Goal: Book appointment/travel/reservation

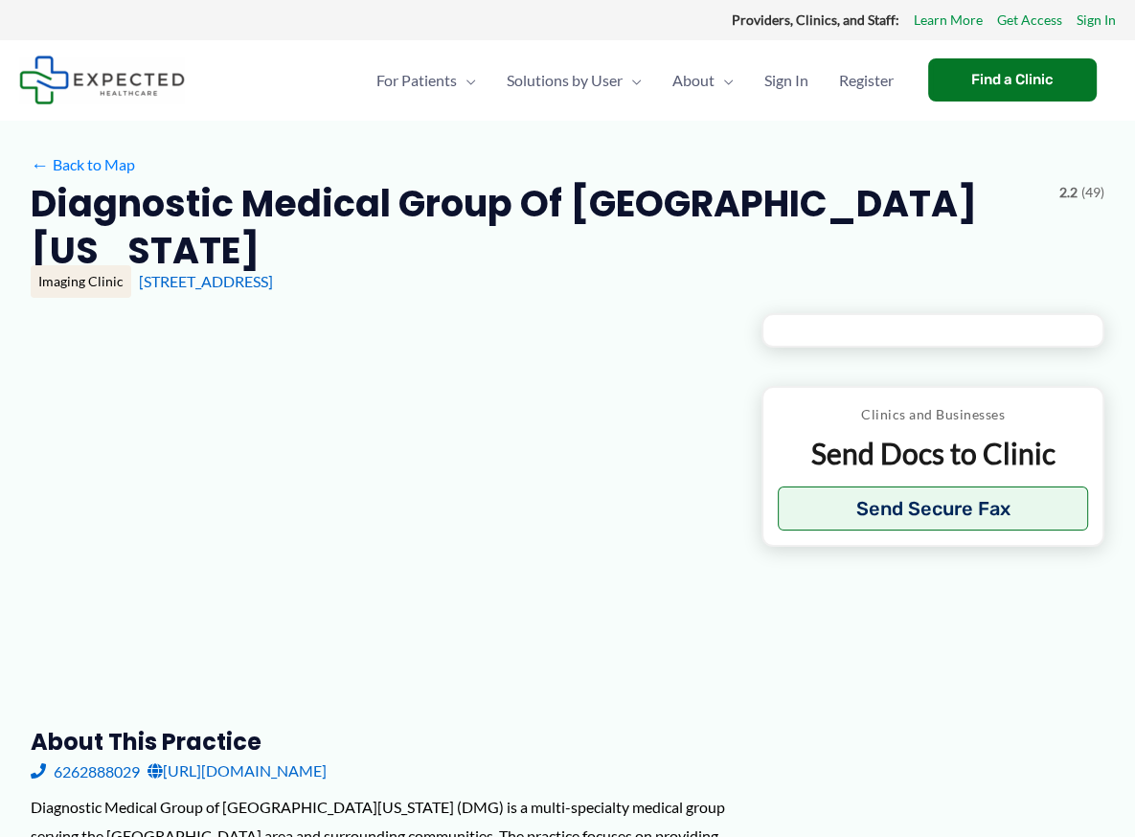
type input "**********"
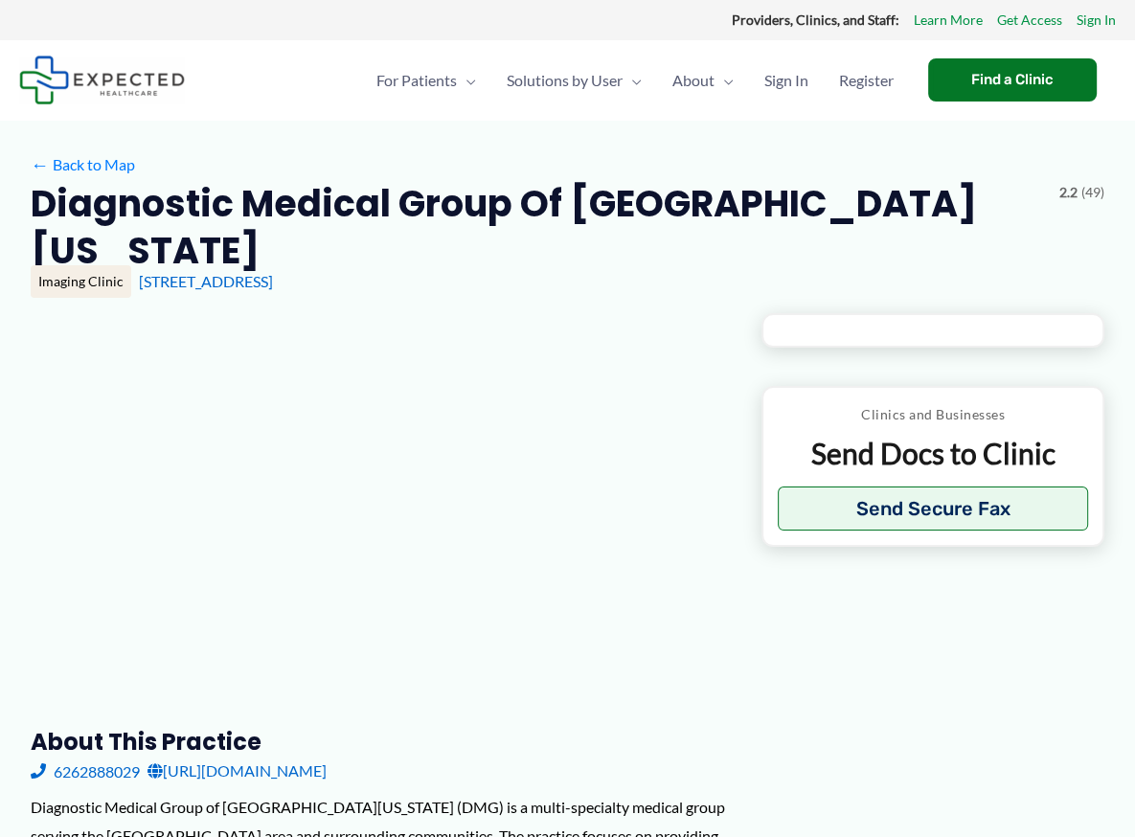
type input "**********"
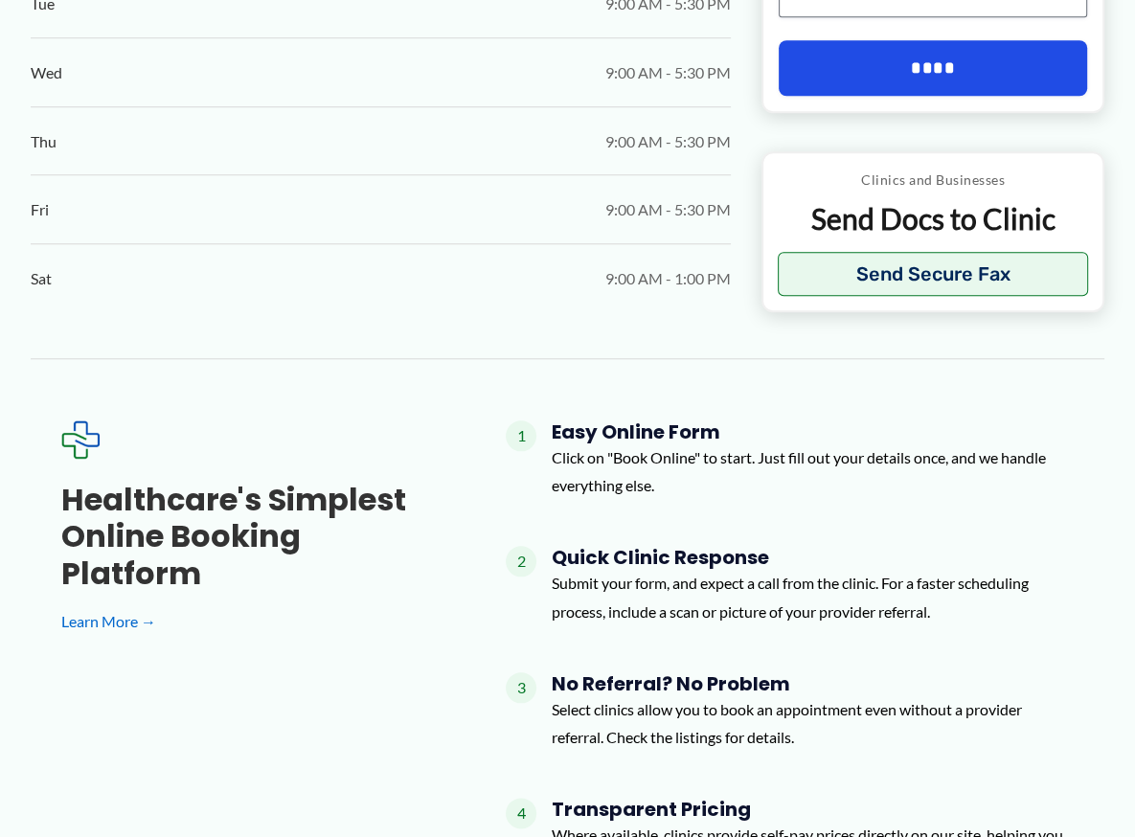
scroll to position [1245, 0]
